Goal: Navigation & Orientation: Understand site structure

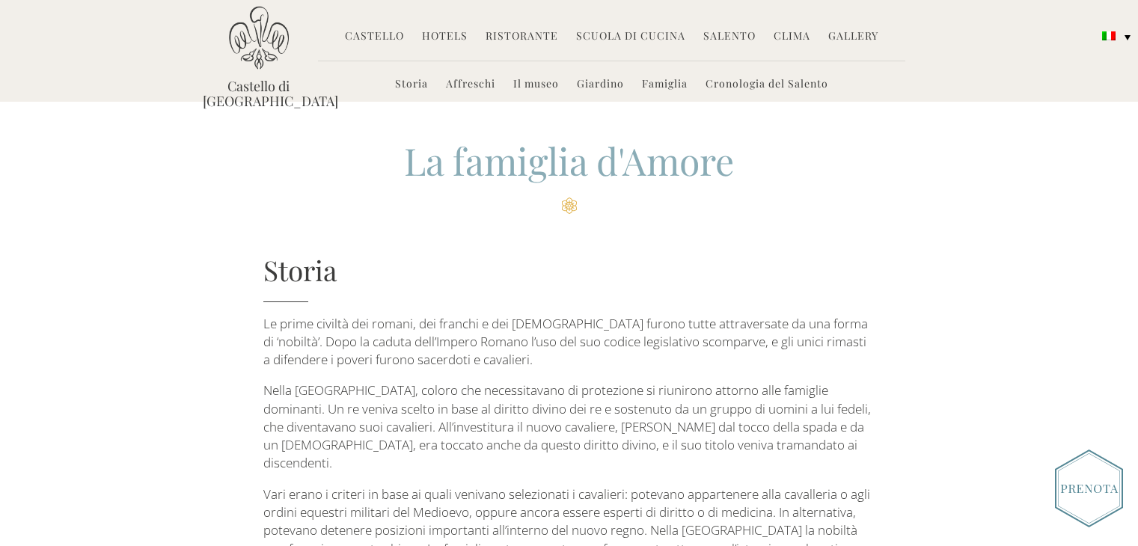
scroll to position [2433, 0]
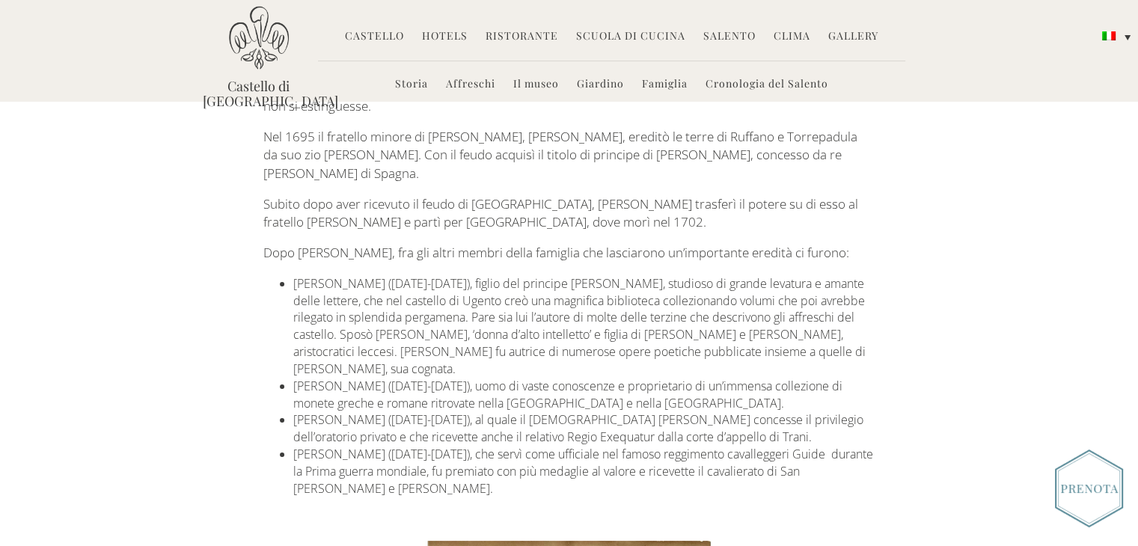
scroll to position [1759, 0]
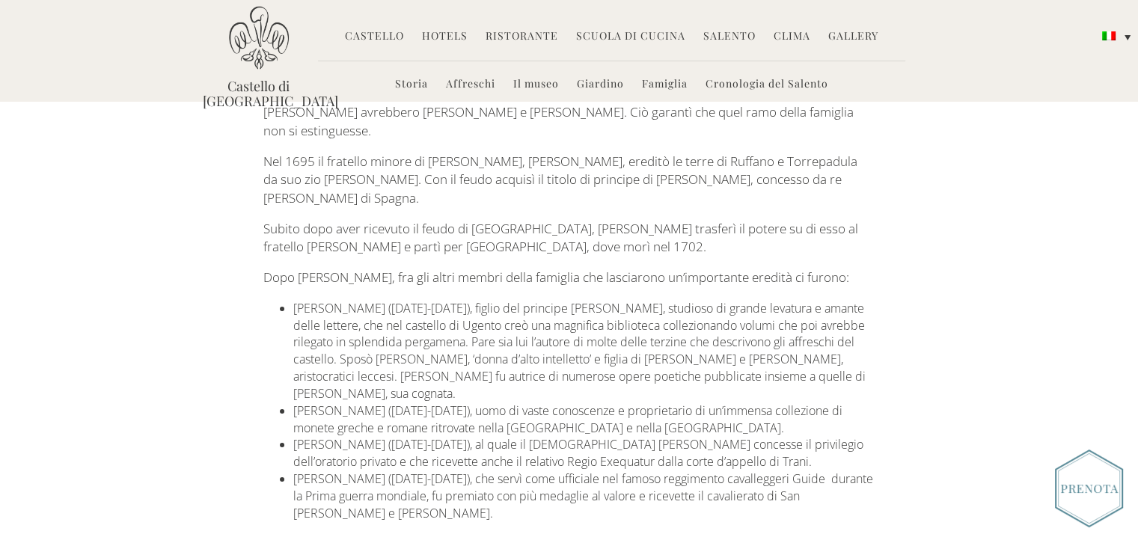
click at [530, 85] on link "Il museo" at bounding box center [536, 84] width 46 height 17
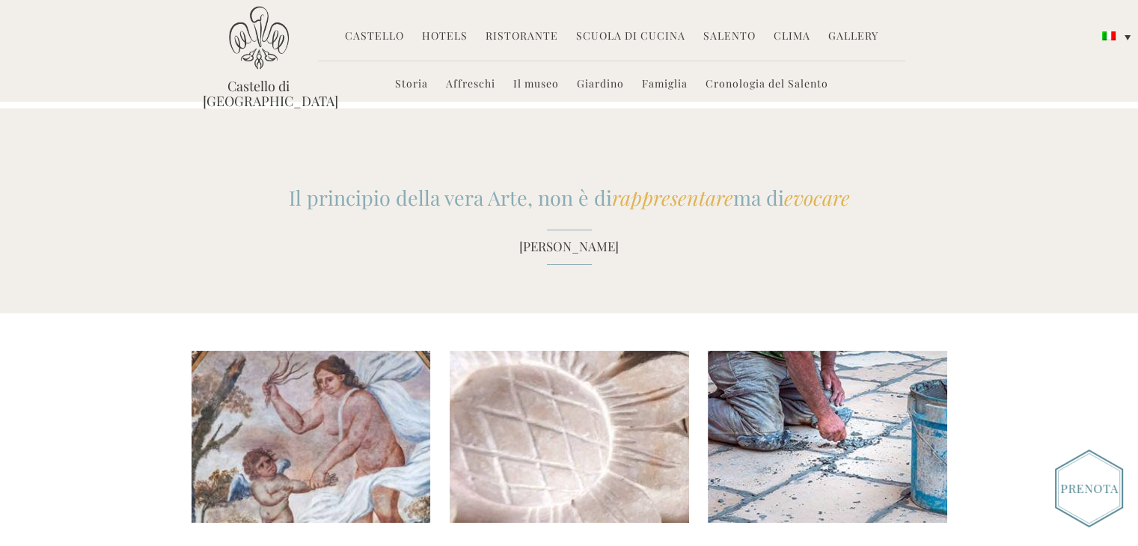
scroll to position [1422, 0]
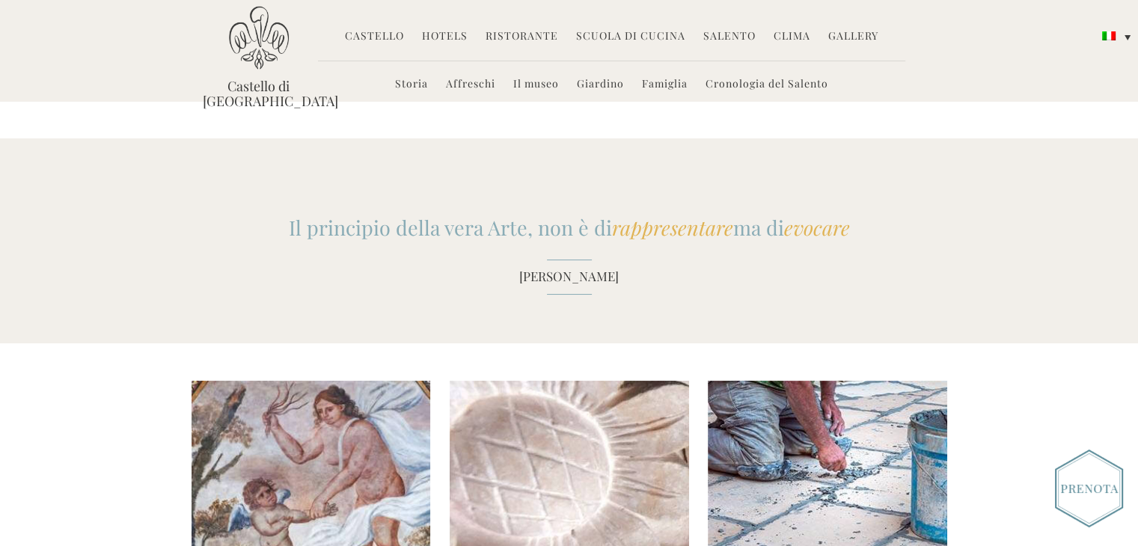
click at [725, 38] on link "Salento" at bounding box center [729, 36] width 52 height 17
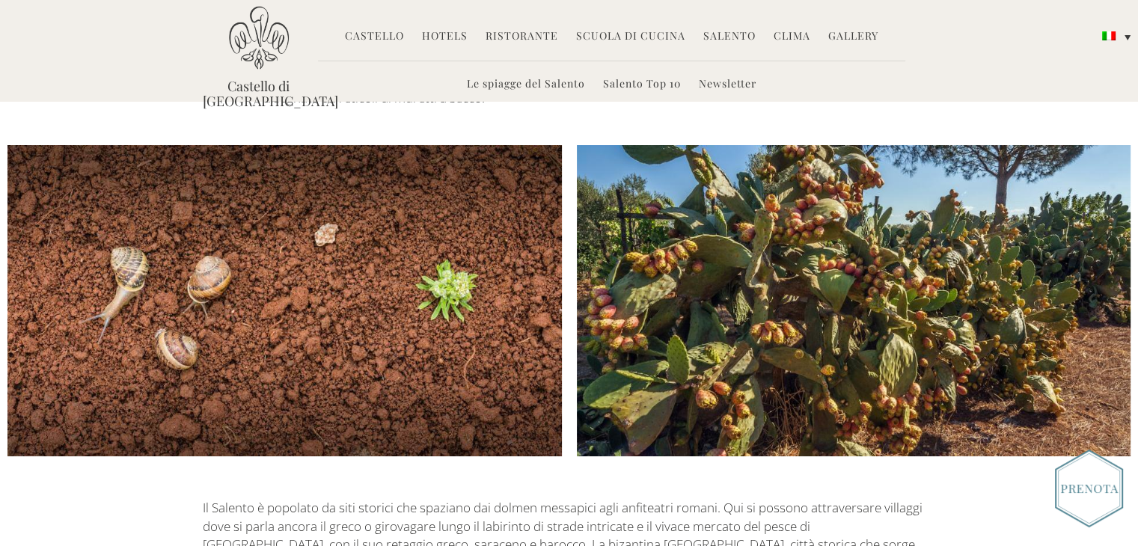
scroll to position [2020, 0]
